Goal: Information Seeking & Learning: Learn about a topic

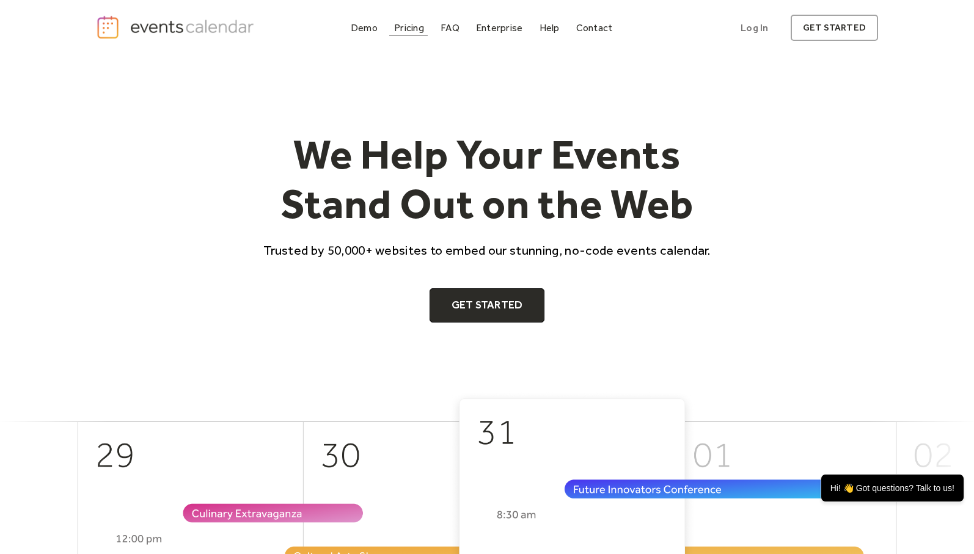
click at [408, 30] on div "Pricing" at bounding box center [409, 27] width 30 height 7
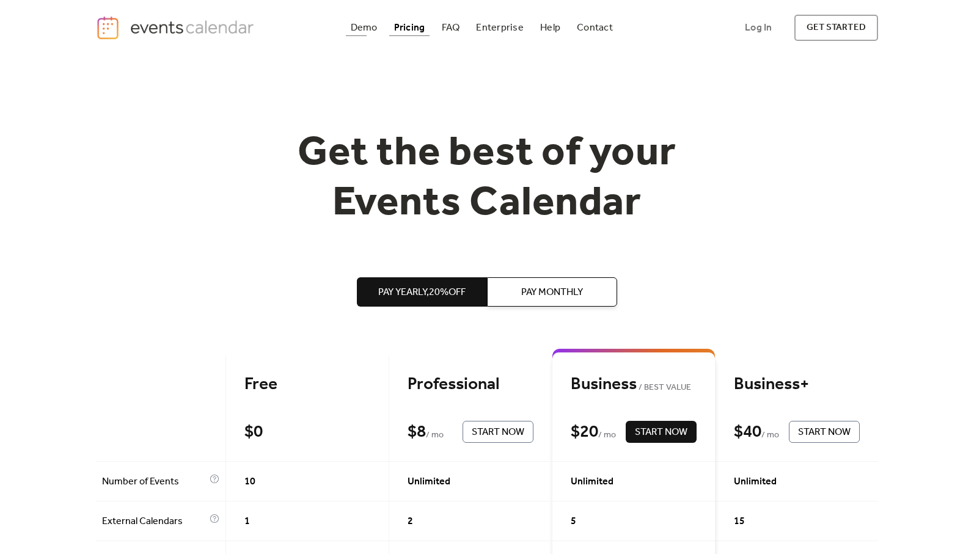
click at [366, 29] on div "Demo" at bounding box center [364, 27] width 27 height 7
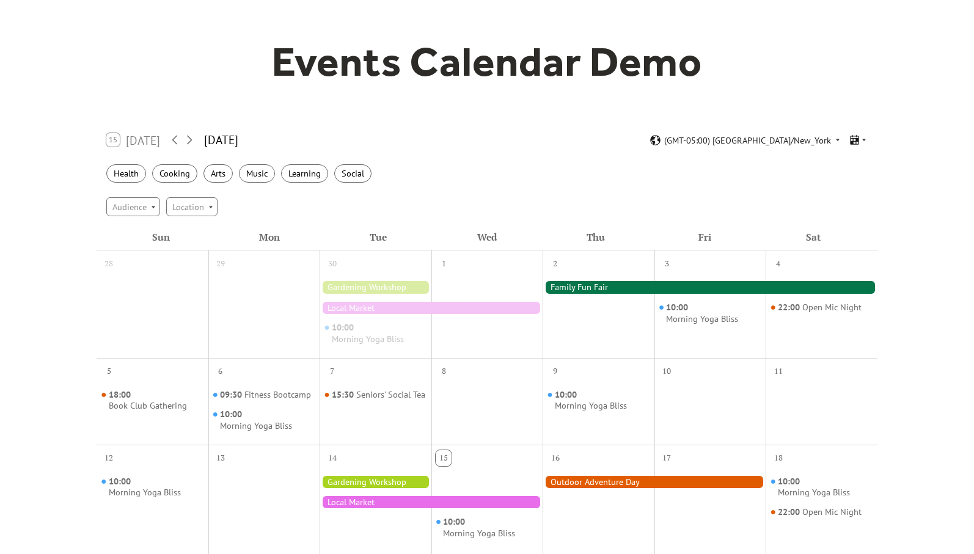
scroll to position [43, 0]
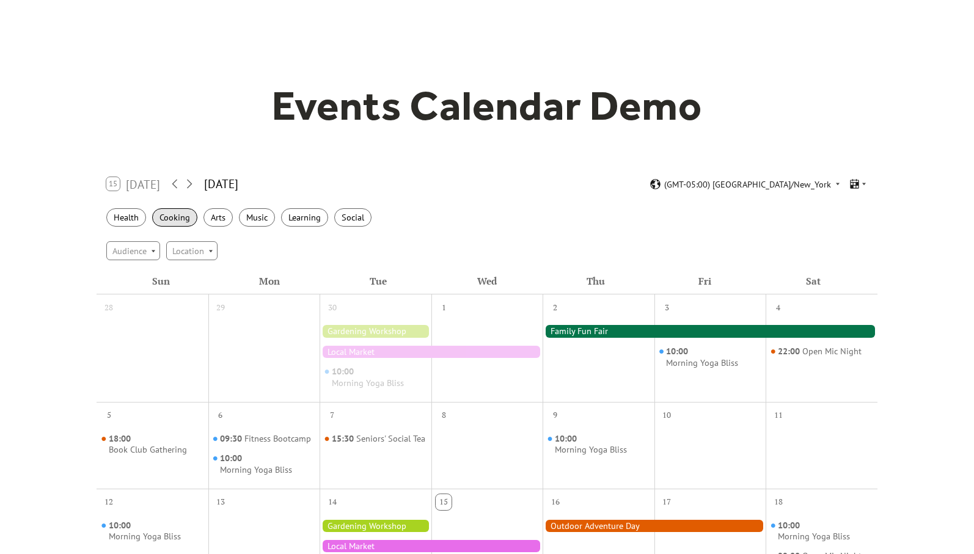
click at [155, 216] on div "Cooking" at bounding box center [174, 217] width 45 height 19
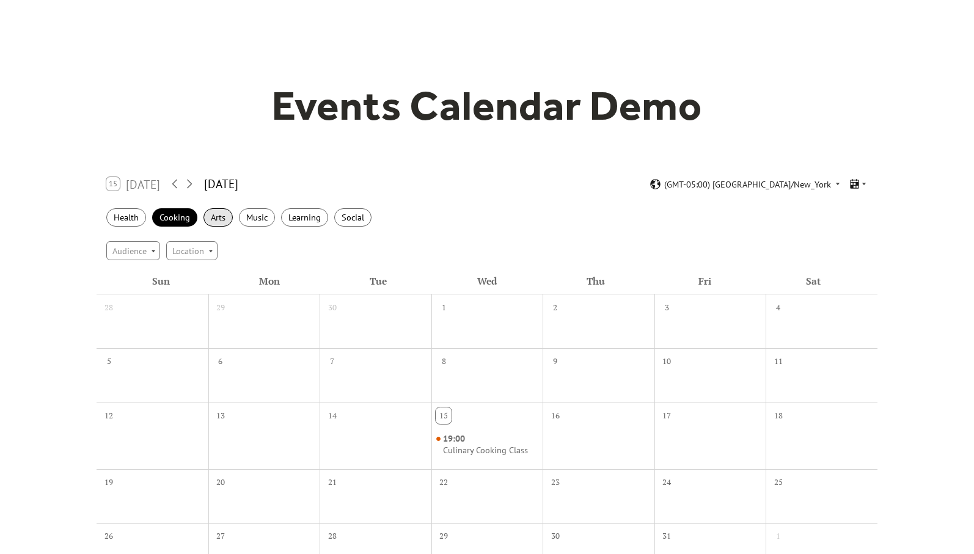
click at [222, 219] on div "Arts" at bounding box center [217, 217] width 29 height 19
click at [253, 215] on div "Music" at bounding box center [257, 217] width 36 height 19
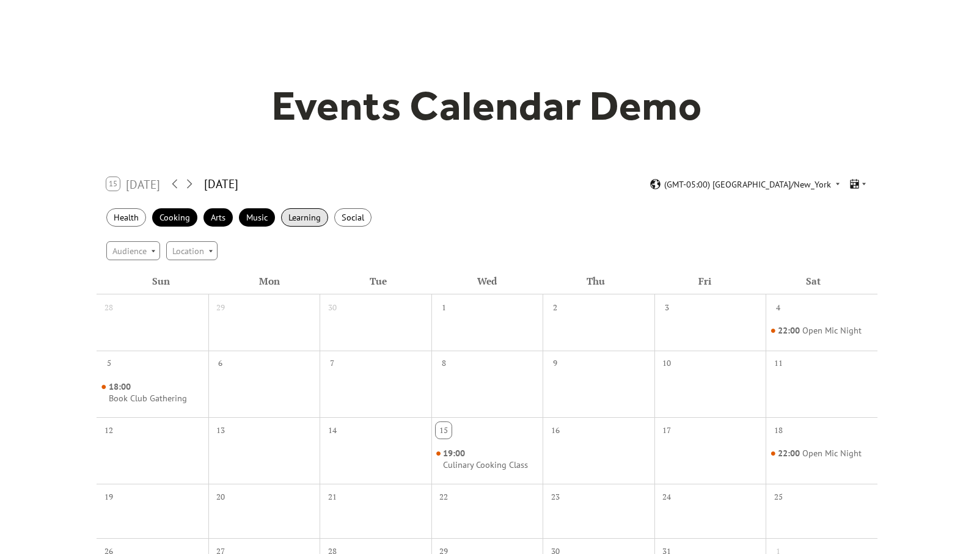
click at [311, 217] on div "Learning" at bounding box center [304, 217] width 47 height 19
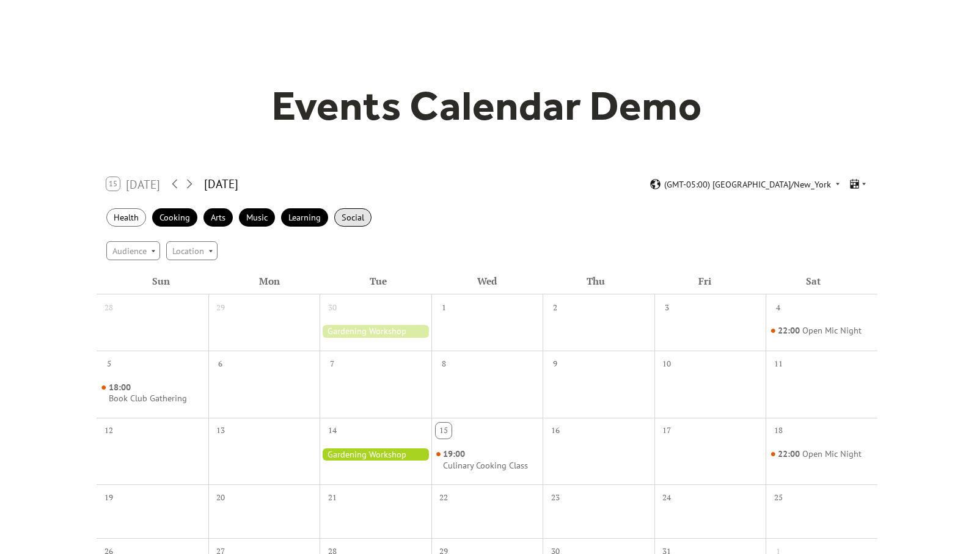
click at [354, 219] on div "Social" at bounding box center [352, 217] width 37 height 19
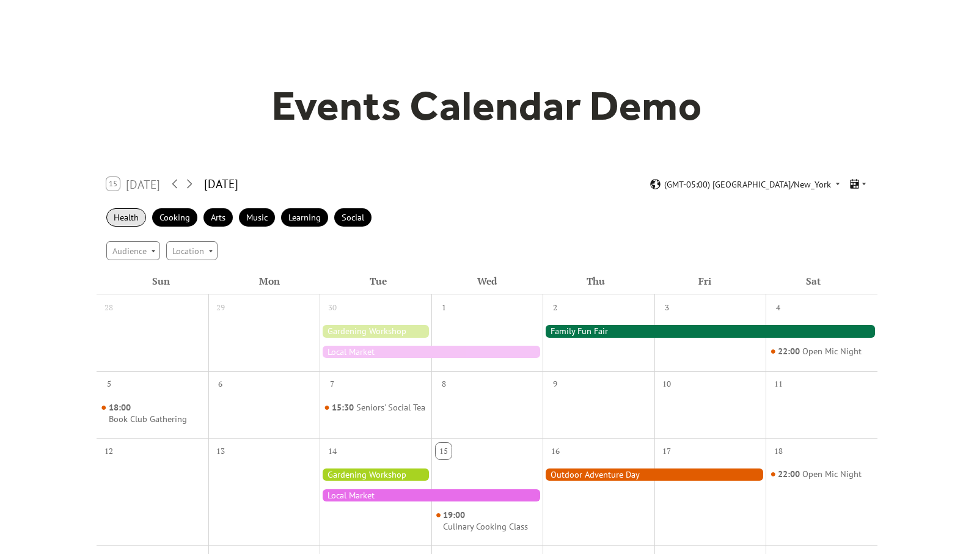
click at [122, 218] on div "Health" at bounding box center [126, 217] width 40 height 19
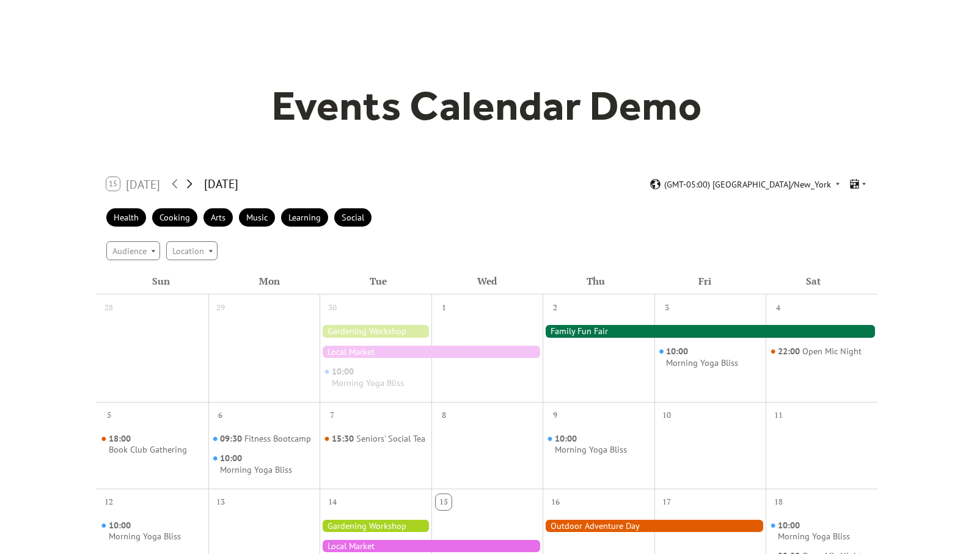
click at [192, 183] on icon at bounding box center [189, 184] width 15 height 15
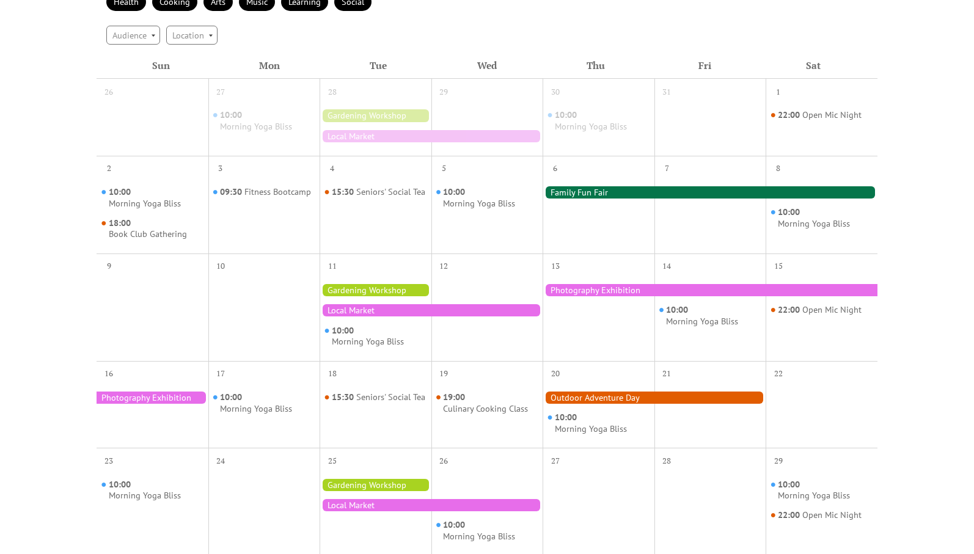
scroll to position [0, 0]
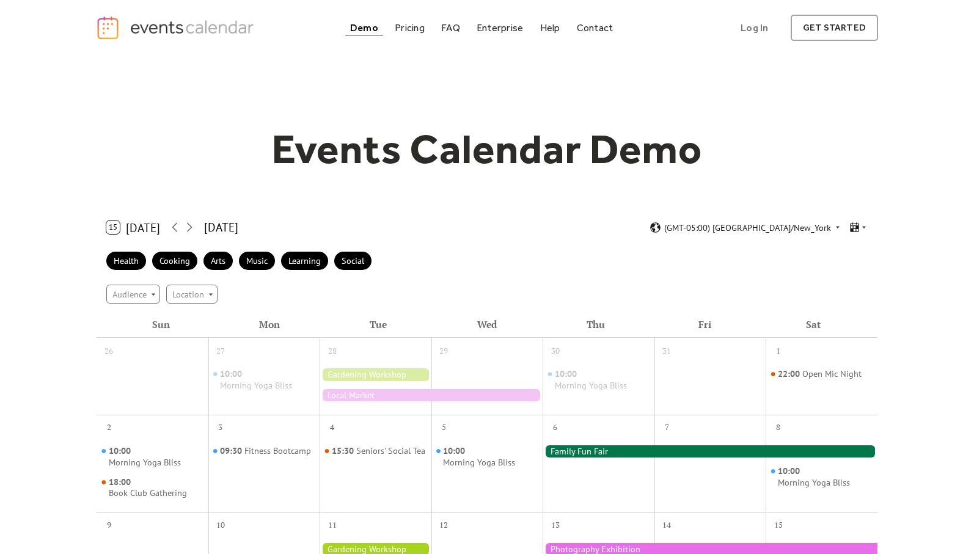
click at [139, 229] on button "15 Today" at bounding box center [133, 227] width 62 height 20
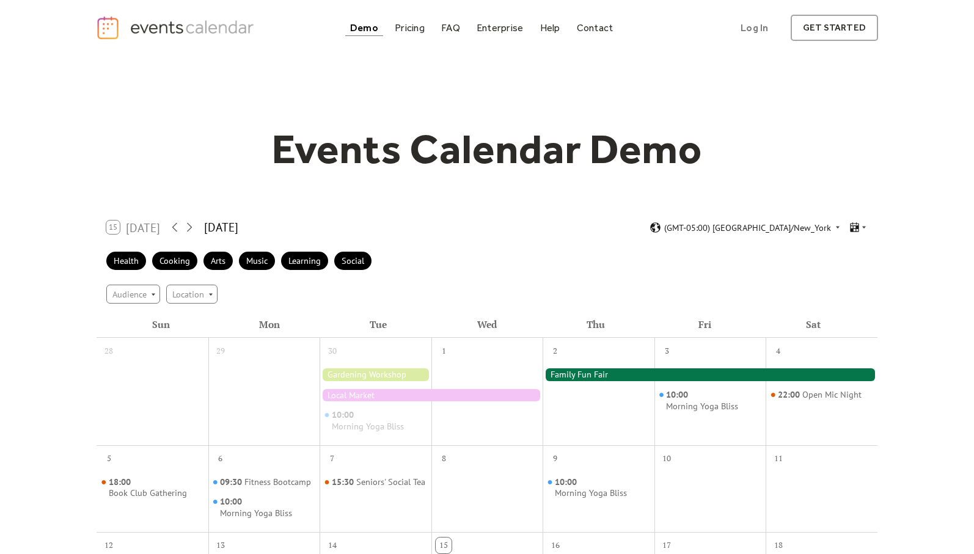
click at [139, 228] on div "15 Today" at bounding box center [133, 226] width 54 height 13
click at [189, 228] on icon at bounding box center [189, 227] width 15 height 15
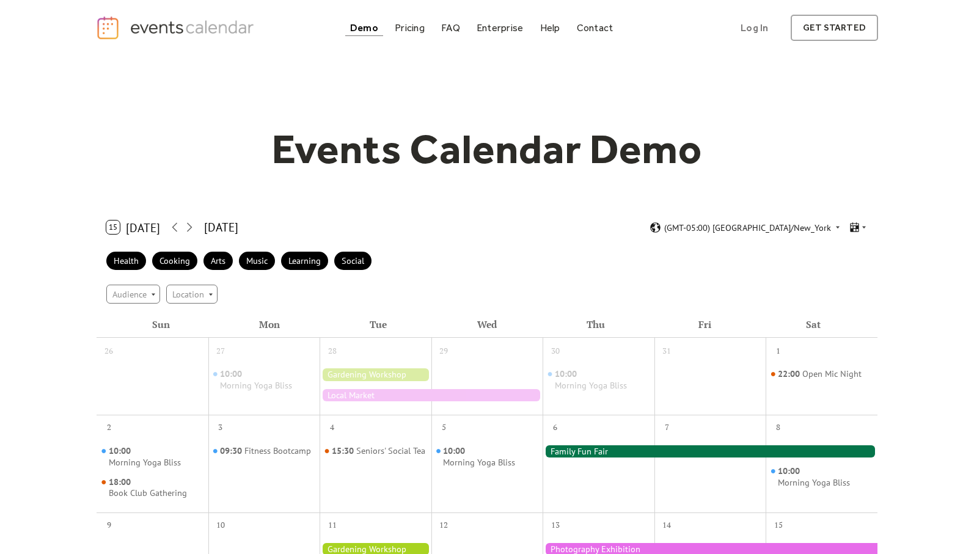
click at [229, 227] on div "November 2025" at bounding box center [221, 228] width 34 height 18
click at [148, 292] on div "Audience" at bounding box center [133, 294] width 54 height 18
click at [194, 293] on div "Location" at bounding box center [191, 294] width 51 height 18
click at [326, 290] on div "Audience Location" at bounding box center [486, 293] width 781 height 33
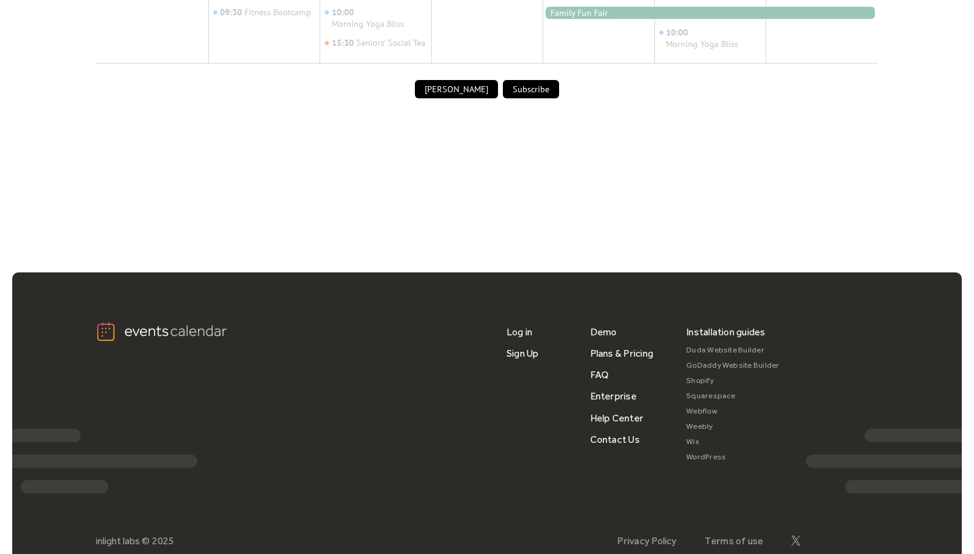
scroll to position [903, 0]
